Goal: Check status

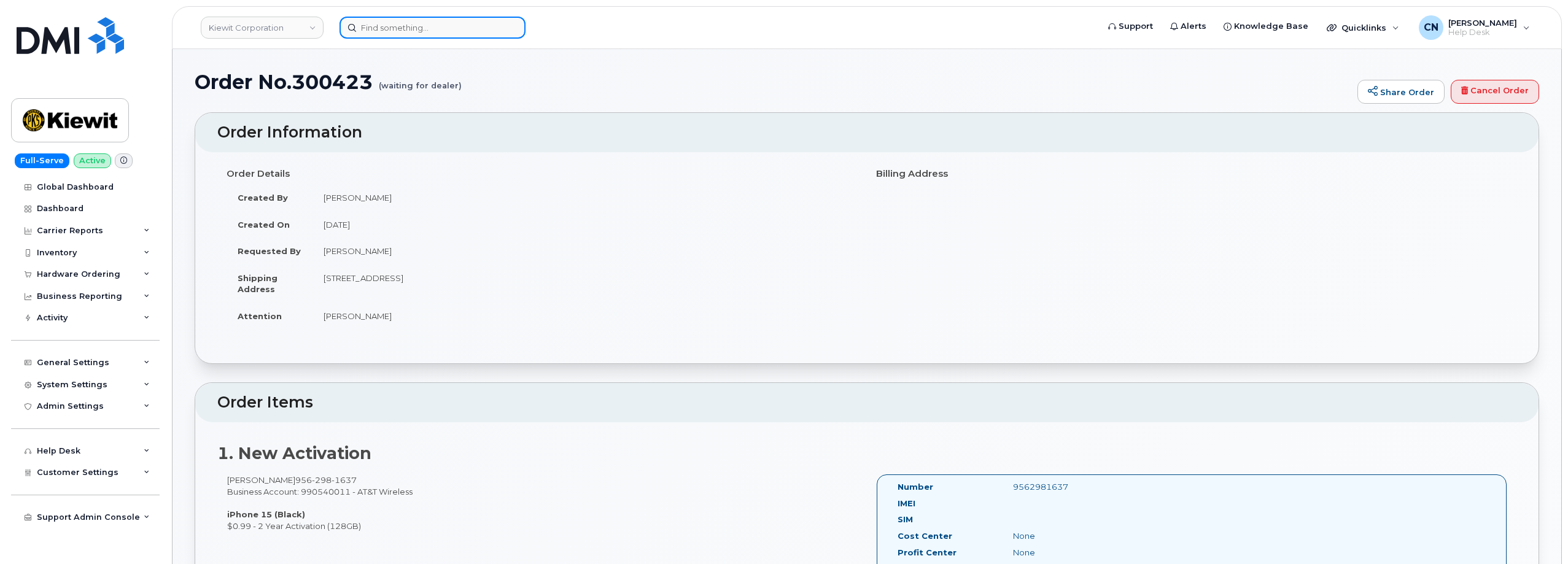
click at [421, 36] on input at bounding box center [433, 27] width 186 height 22
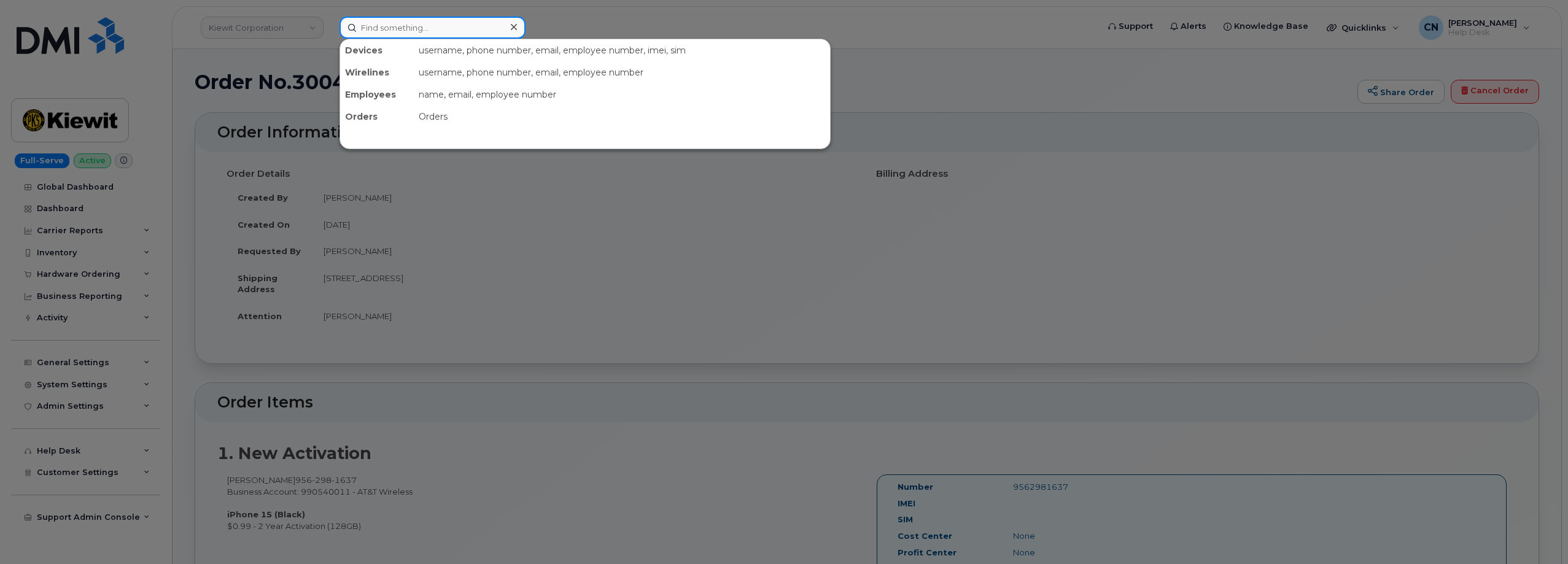
paste input "8324896581"
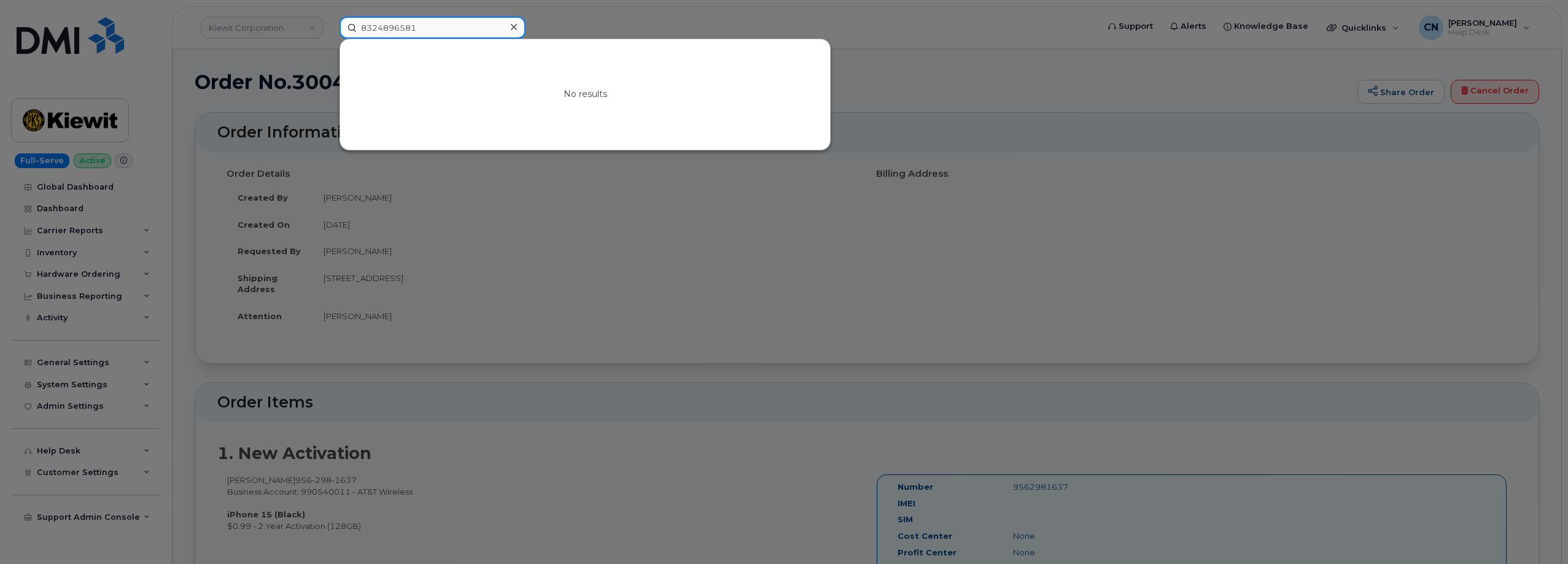
drag, startPoint x: 444, startPoint y: 23, endPoint x: 265, endPoint y: 29, distance: 179.1
click at [330, 29] on div "8324896581 No results" at bounding box center [715, 27] width 770 height 22
paste input "956-298-1126"
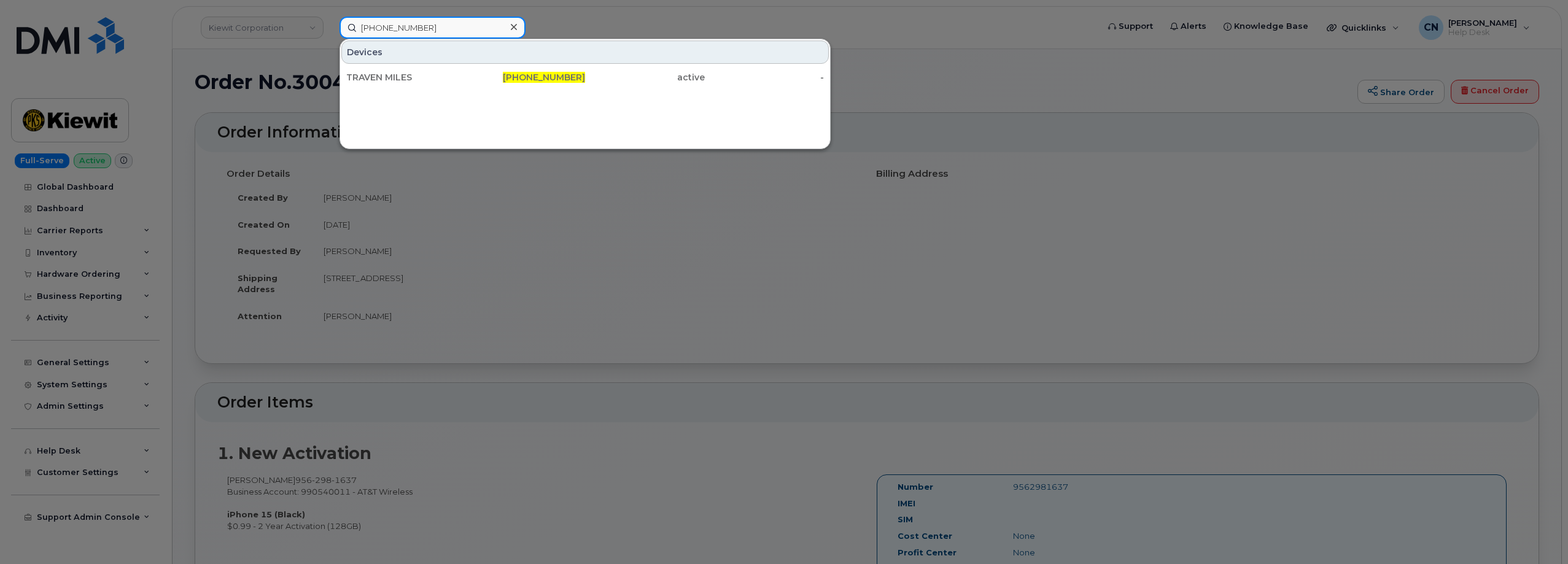
type input "956-298-1126"
click at [383, 82] on div "TRAVEN MILES" at bounding box center [406, 77] width 120 height 12
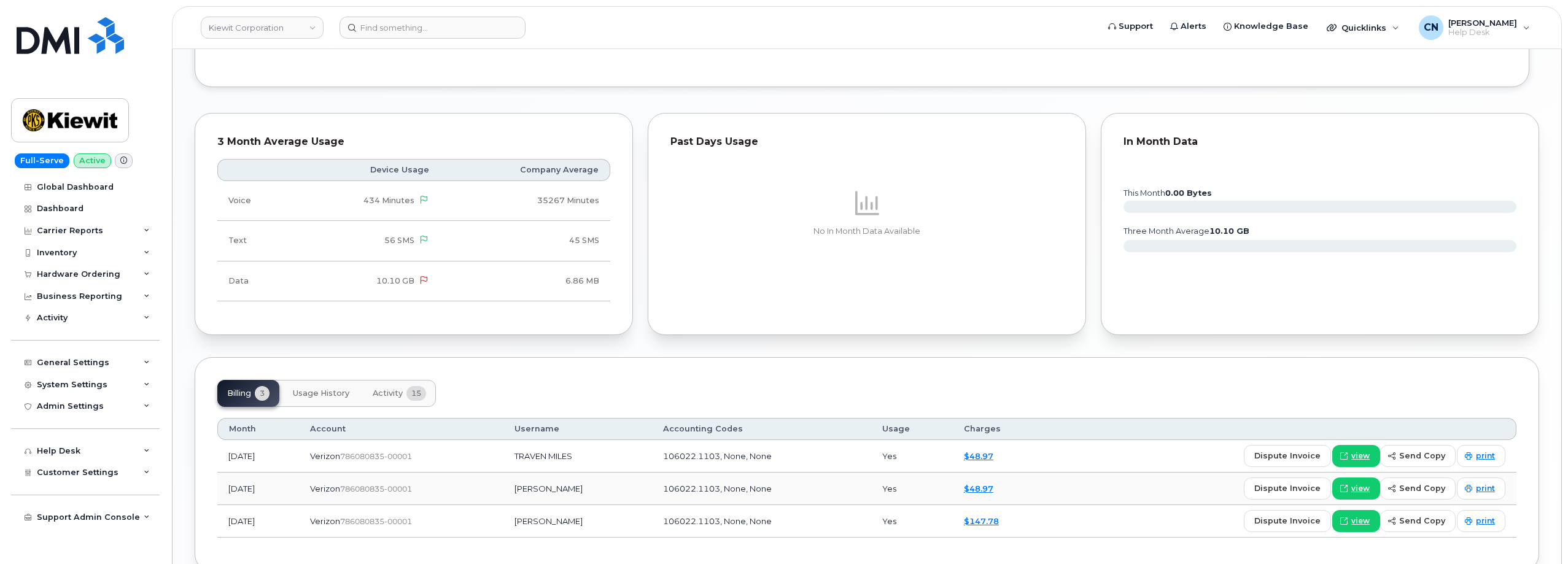
scroll to position [1092, 0]
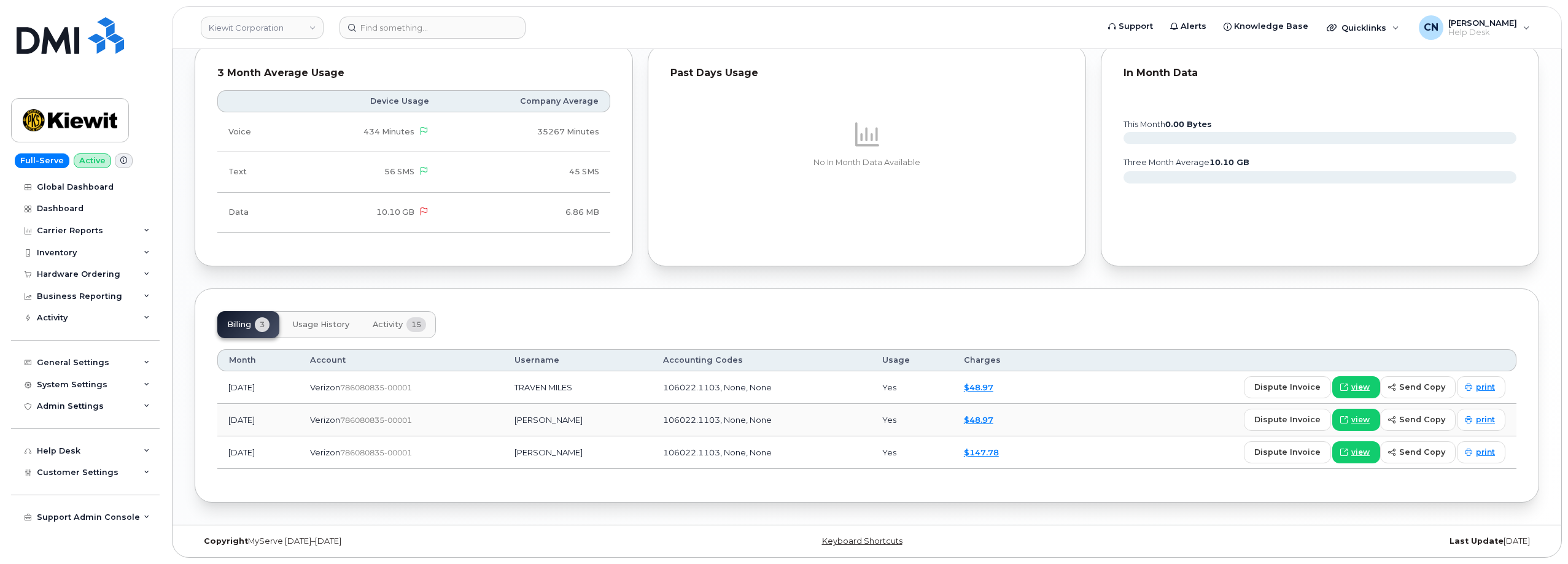
click at [400, 330] on button "Activity 15" at bounding box center [399, 324] width 73 height 27
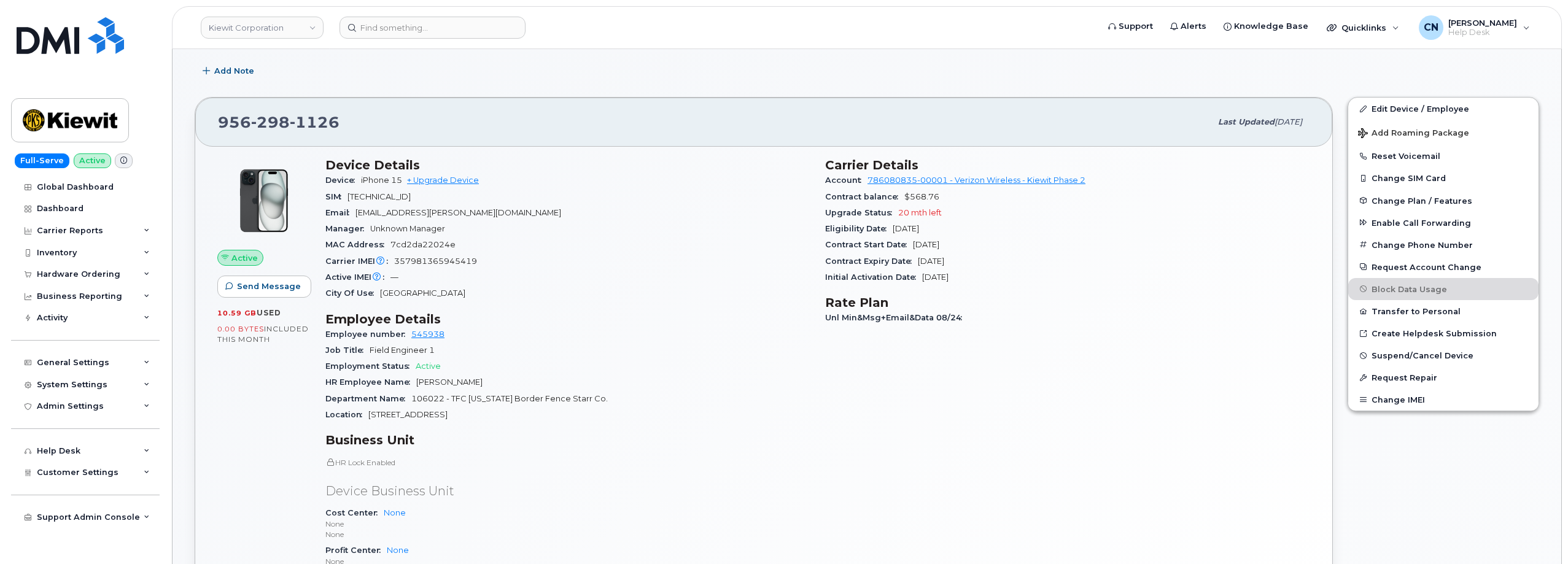
scroll to position [59, 0]
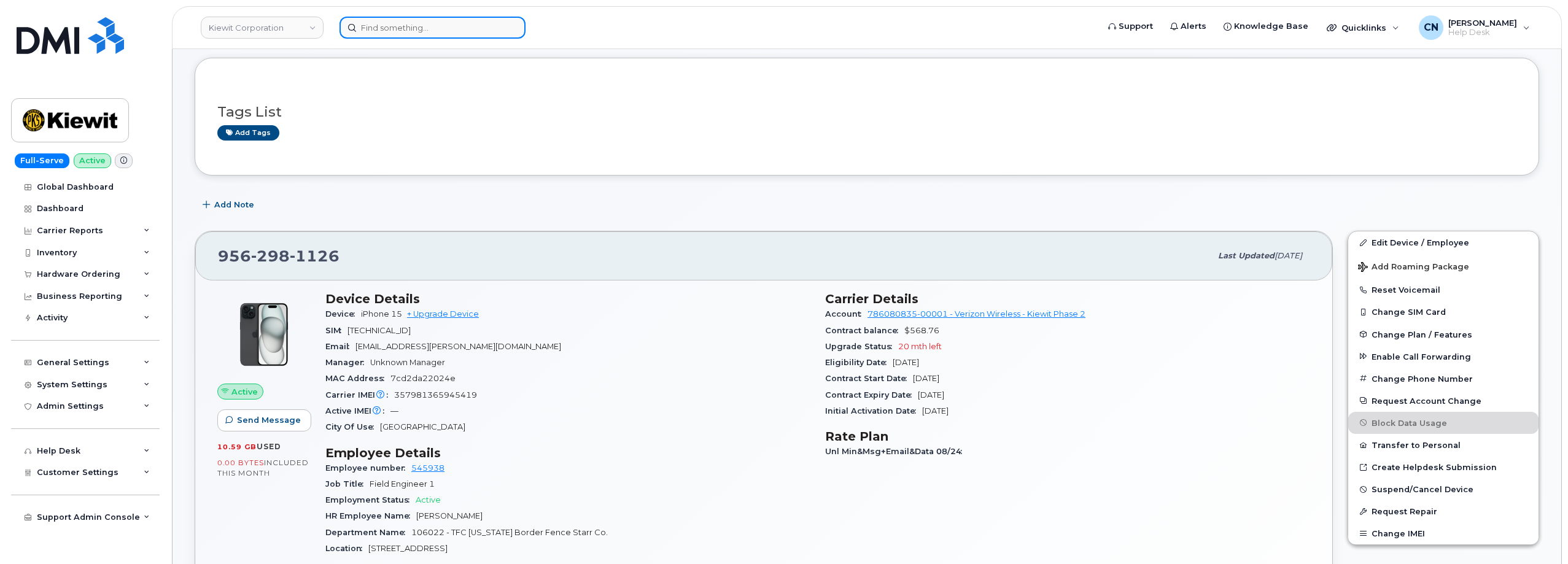
click at [409, 22] on input at bounding box center [433, 27] width 186 height 22
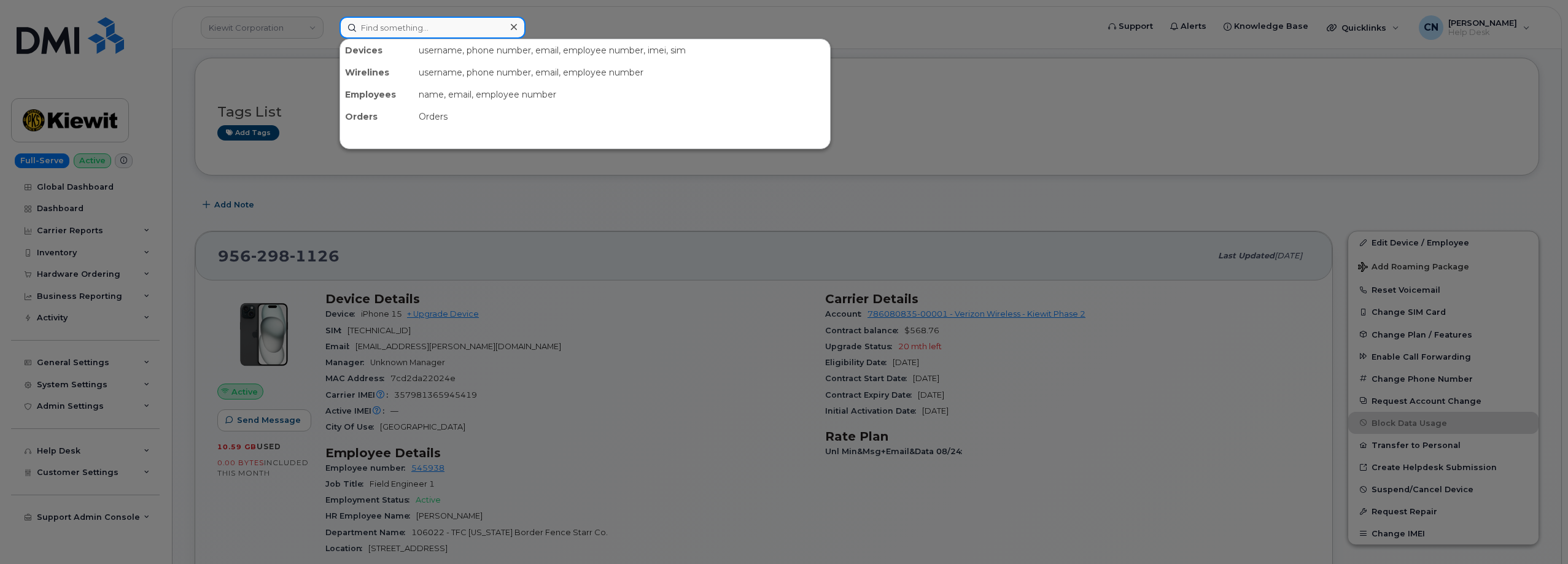
paste input "[PHONE_NUMBER]"
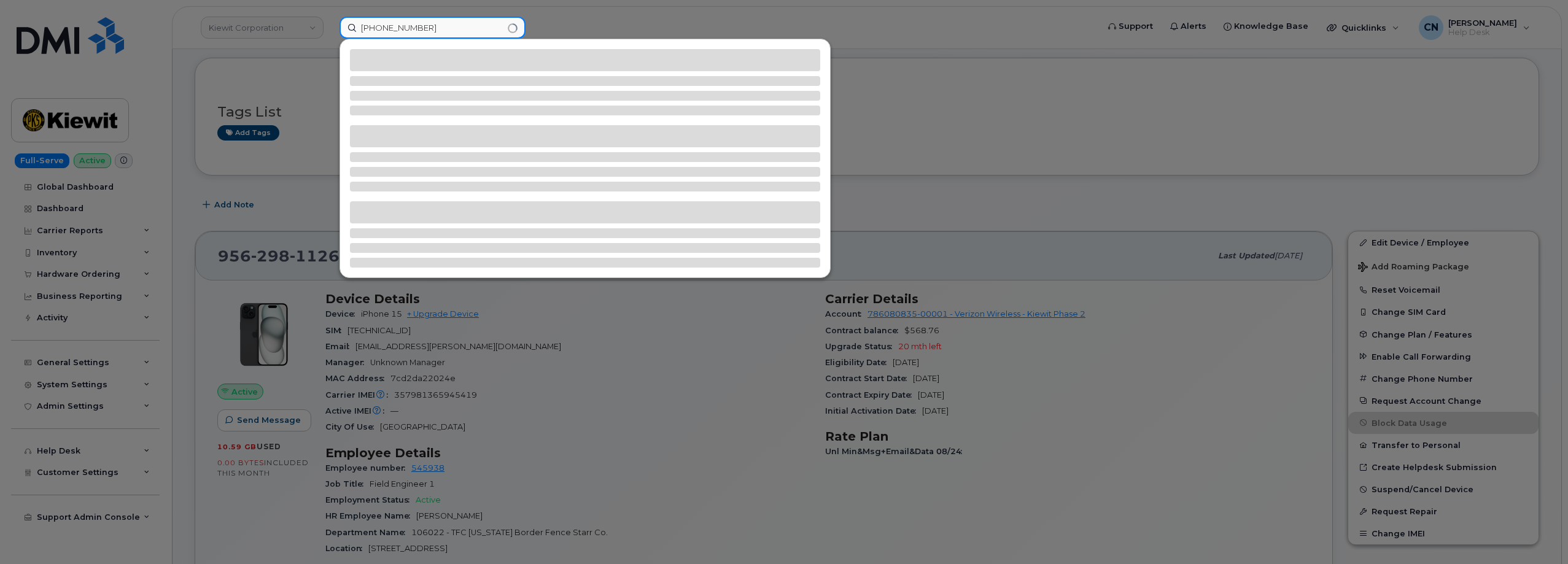
type input "[PHONE_NUMBER]"
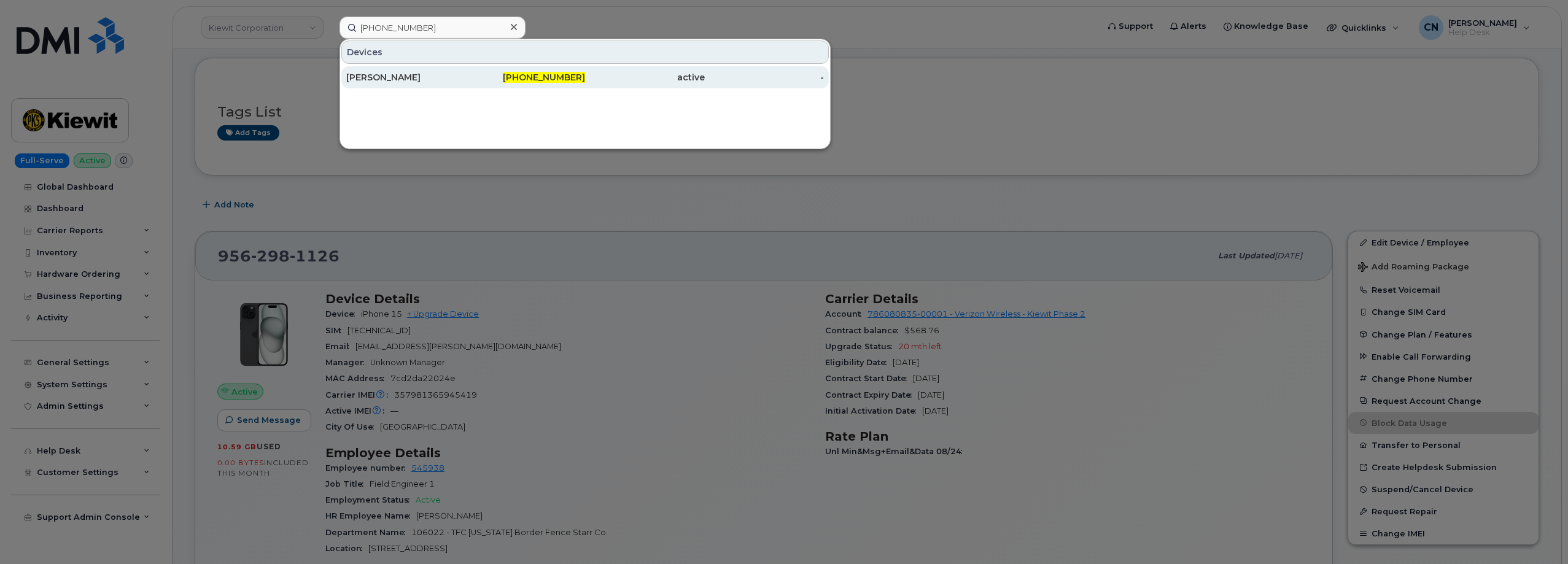
click at [379, 74] on div "[PERSON_NAME]" at bounding box center [406, 77] width 120 height 12
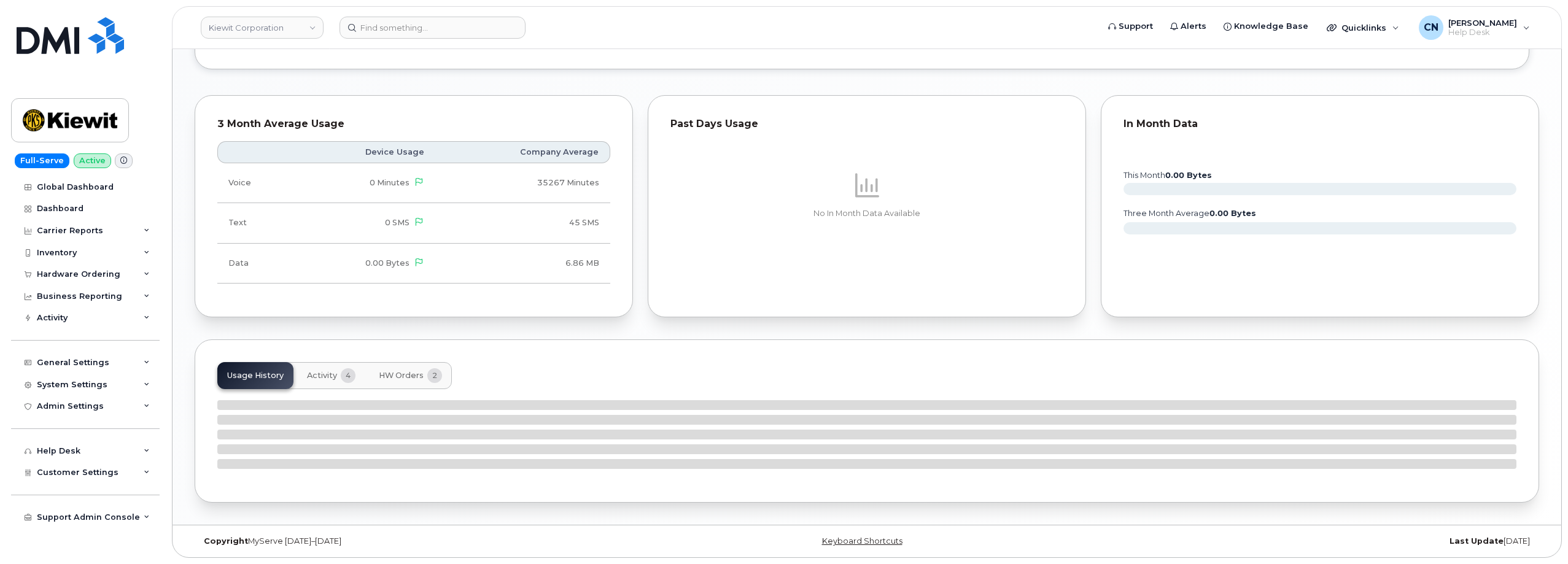
scroll to position [978, 0]
click at [386, 379] on span "HW Orders" at bounding box center [400, 375] width 44 height 10
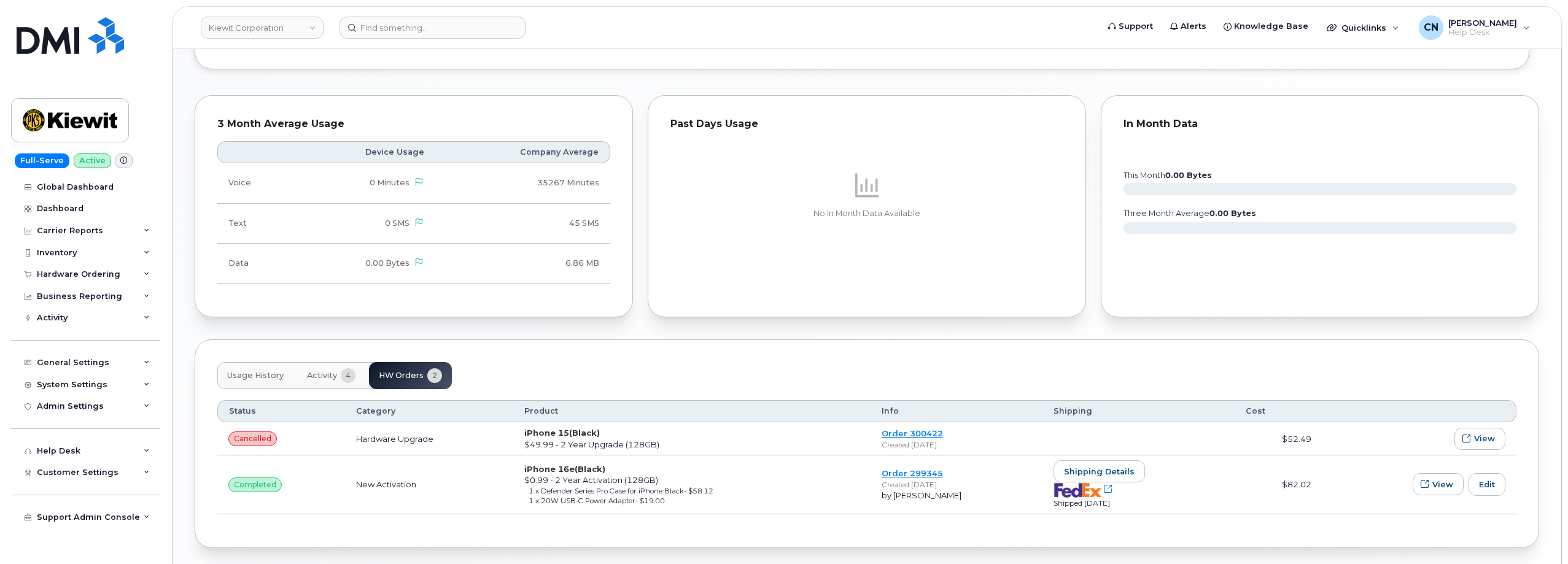
scroll to position [1023, 0]
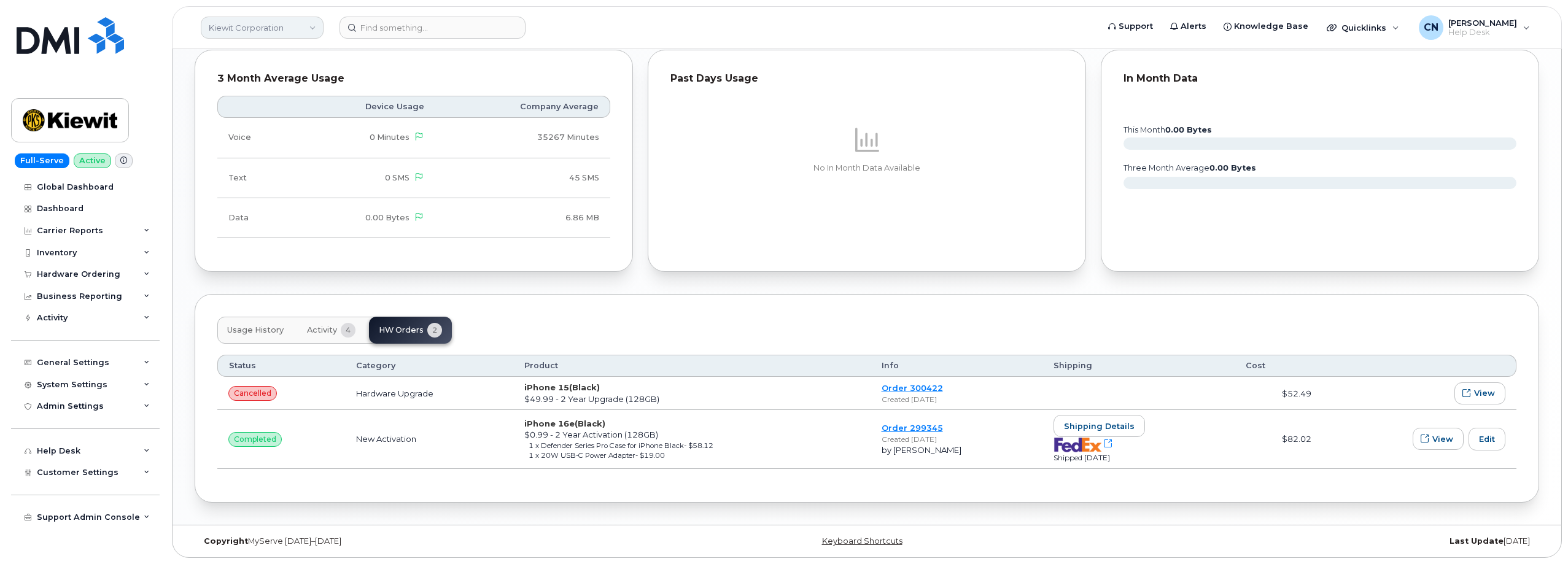
click at [239, 35] on link "Kiewit Corporation" at bounding box center [262, 27] width 123 height 22
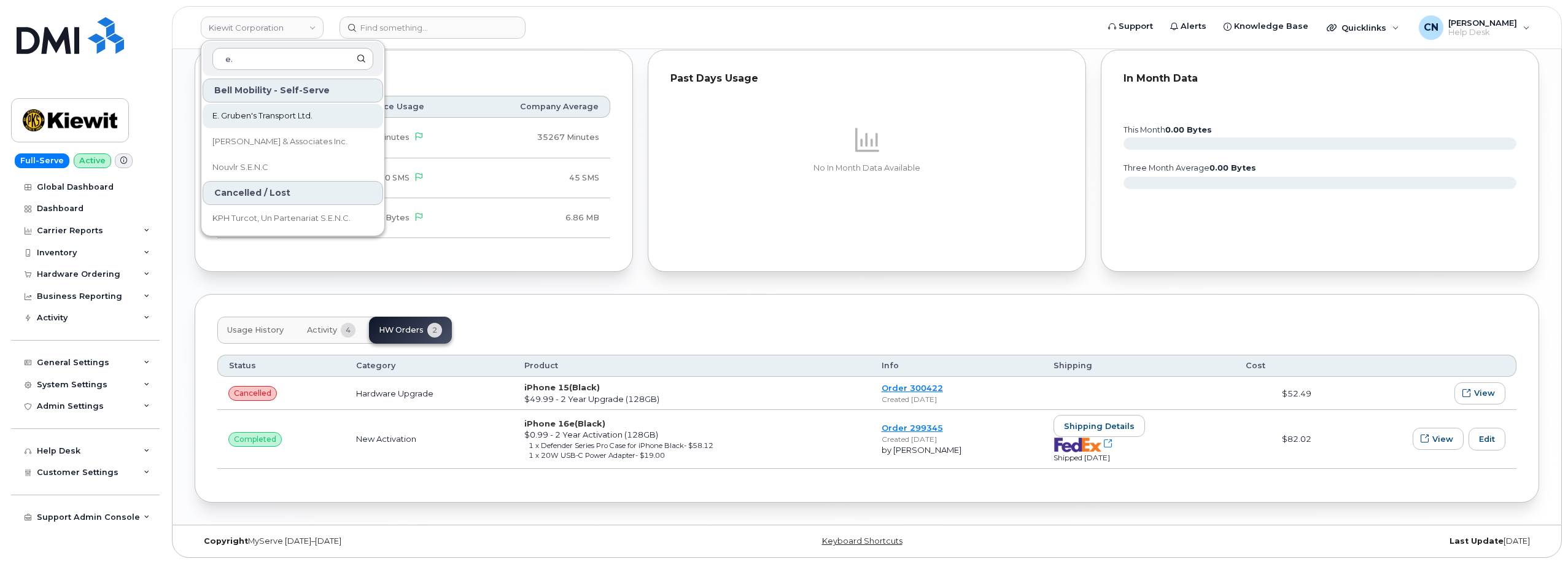
type input "e."
click at [260, 121] on span "E. Gruben's Transport Ltd." at bounding box center [263, 116] width 100 height 12
